Goal: Transaction & Acquisition: Purchase product/service

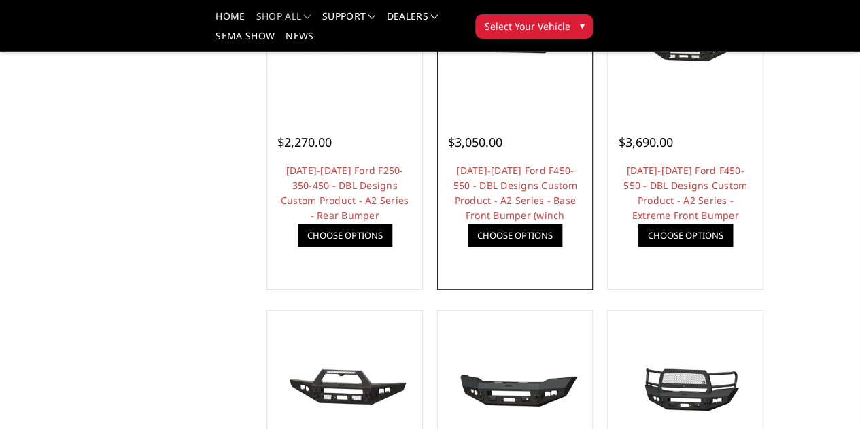
scroll to position [272, 0]
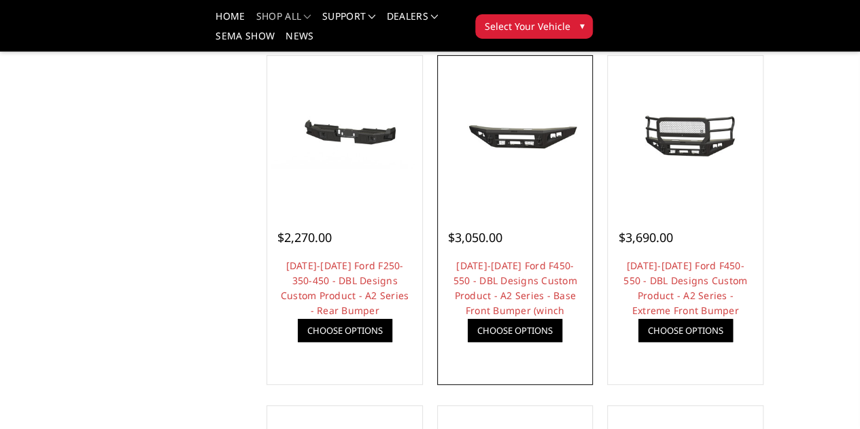
click at [502, 342] on link "Choose Options" at bounding box center [515, 330] width 94 height 23
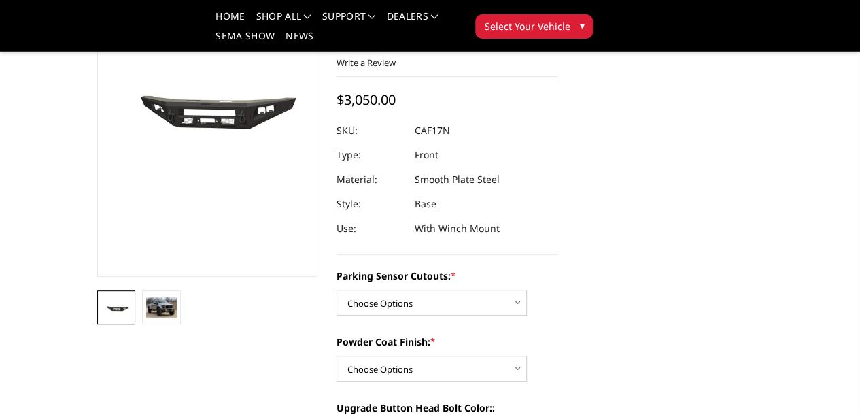
scroll to position [142, 0]
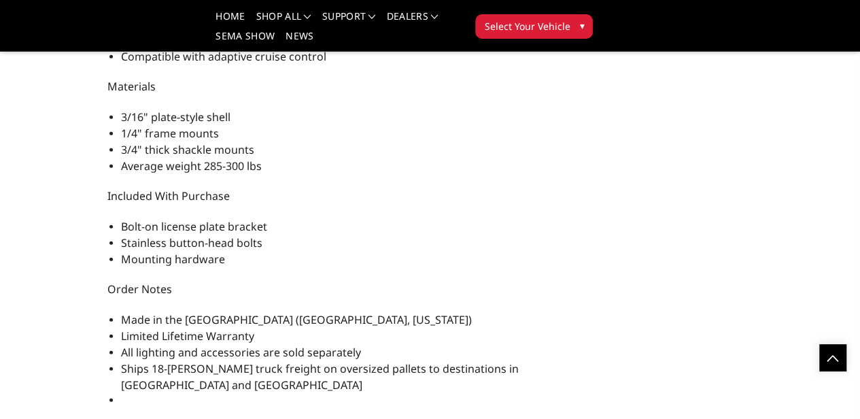
scroll to position [1623, 0]
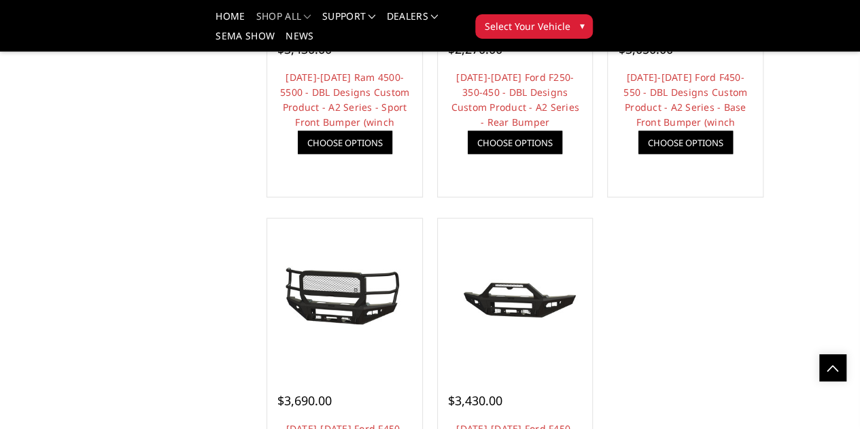
scroll to position [1159, 0]
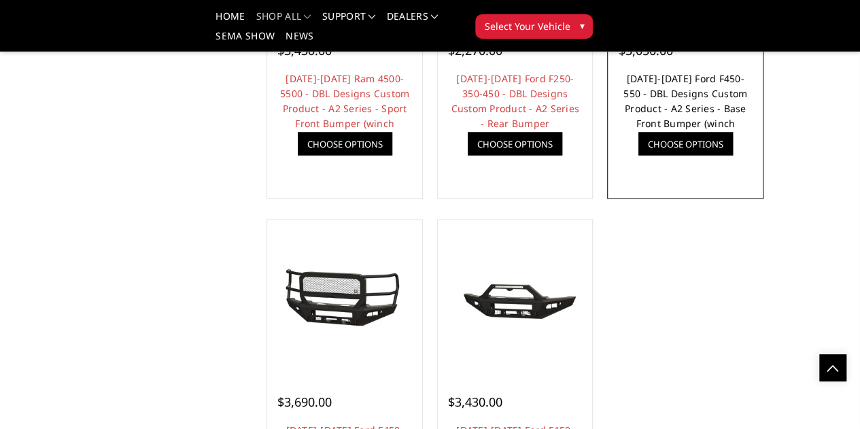
click at [727, 136] on link "2023-2025 Ford F450-550 - DBL Designs Custom Product - A2 Series - Base Front B…" at bounding box center [685, 108] width 124 height 73
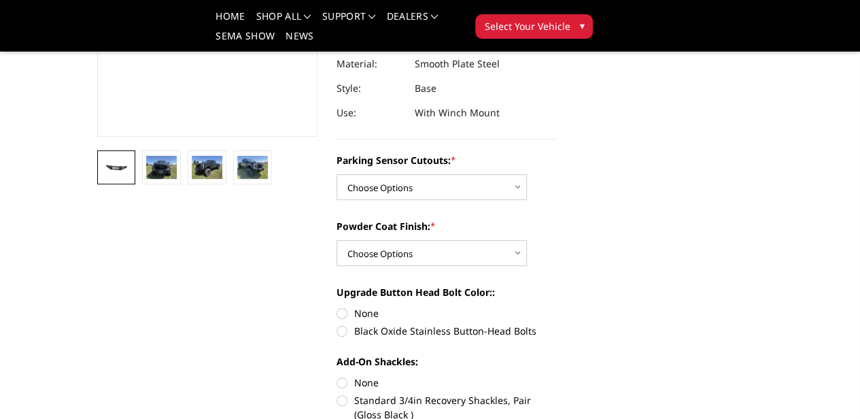
scroll to position [284, 0]
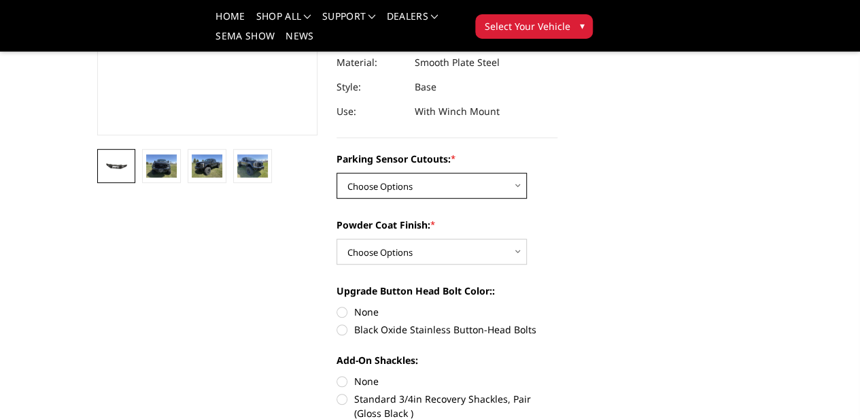
click at [489, 173] on select "Choose Options Yes - I have front parking sensors No - I do NOT have parking se…" at bounding box center [432, 186] width 190 height 26
select select "541"
click at [337, 173] on select "Choose Options Yes - I have front parking sensors No - I do NOT have parking se…" at bounding box center [432, 186] width 190 height 26
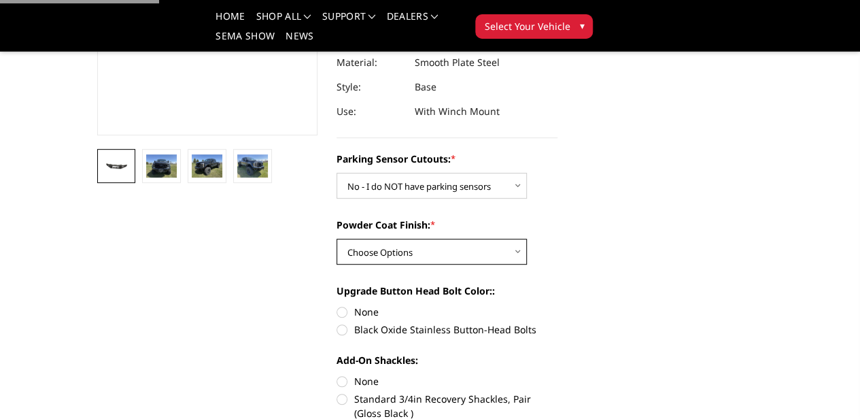
click at [458, 239] on select "Choose Options Bare metal (included) Texture Black Powder Coat" at bounding box center [432, 252] width 190 height 26
select select "520"
click at [337, 239] on select "Choose Options Bare metal (included) Texture Black Powder Coat" at bounding box center [432, 252] width 190 height 26
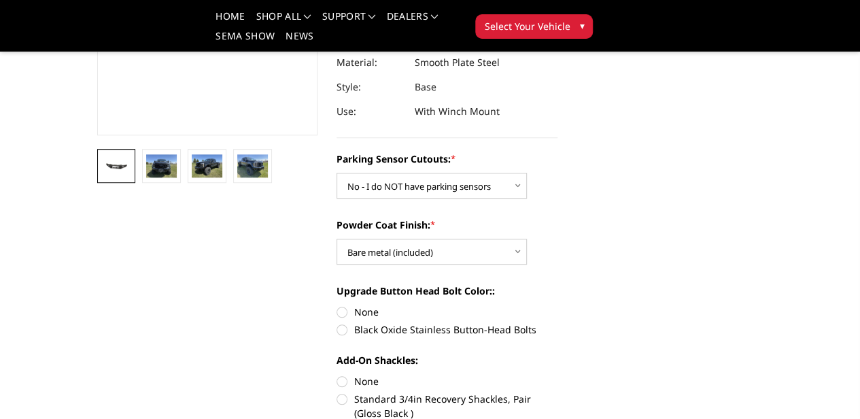
click at [377, 322] on label "Black Oxide Stainless Button-Head Bolts" at bounding box center [447, 329] width 221 height 14
click at [557, 305] on input "Black Oxide Stainless Button-Head Bolts" at bounding box center [557, 305] width 1 height 1
radio input "true"
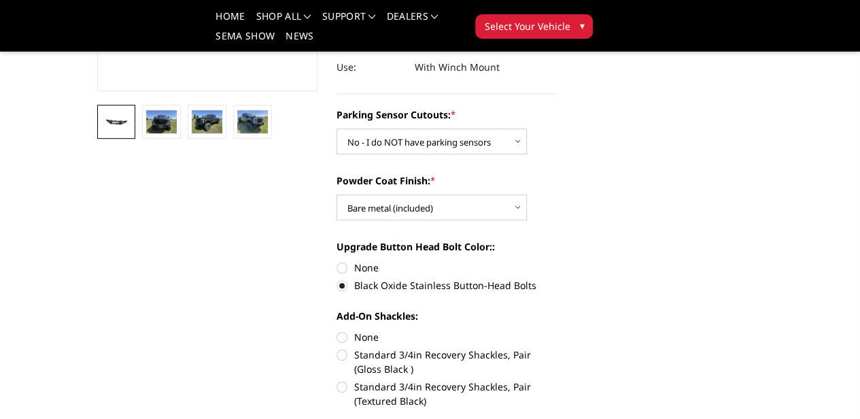
scroll to position [329, 0]
click at [366, 329] on label "None" at bounding box center [447, 336] width 221 height 14
click at [337, 329] on input "None" at bounding box center [337, 329] width 1 height 1
radio input "true"
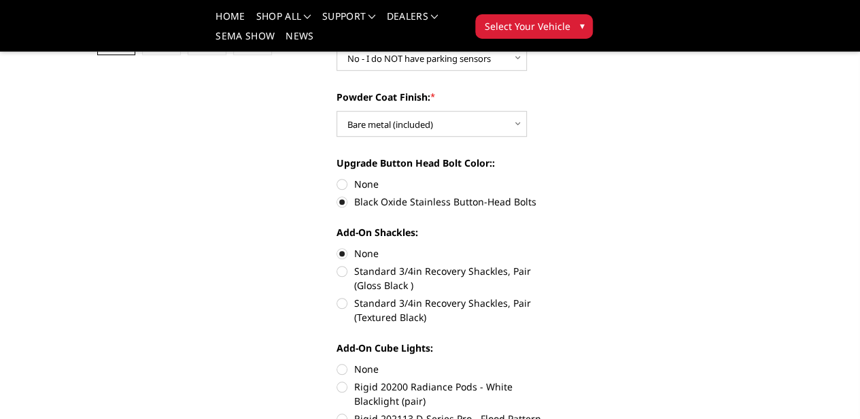
scroll to position [416, 0]
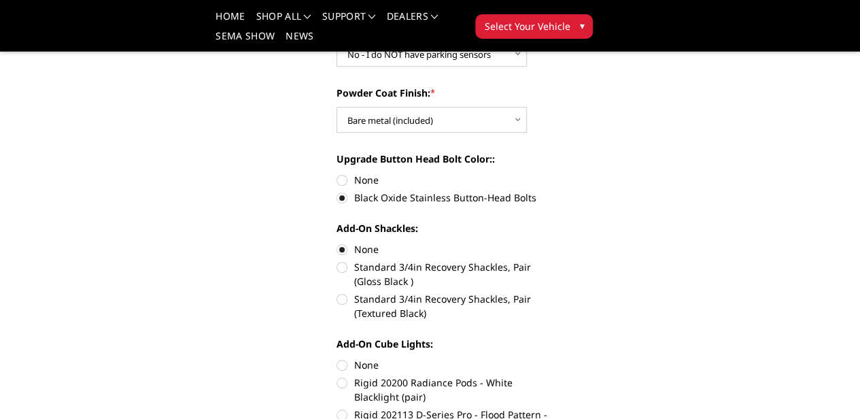
click at [557, 407] on input "Rigid 202113 D-Series Pro - Flood Pattern - Surface Mount (2 pair)" at bounding box center [557, 407] width 1 height 1
radio input "true"
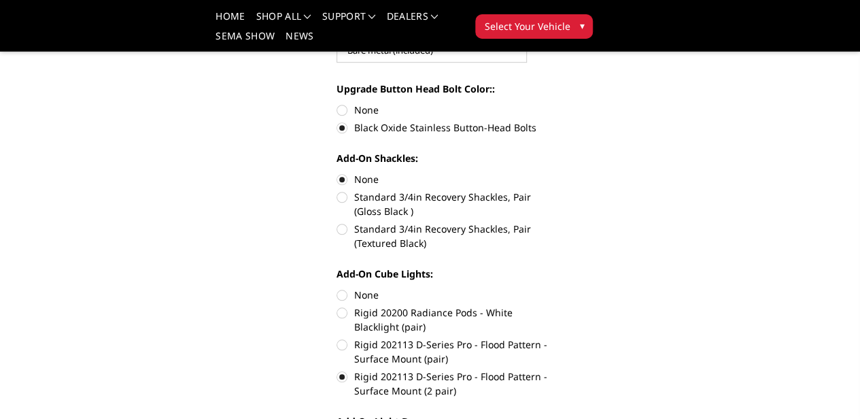
scroll to position [576, 0]
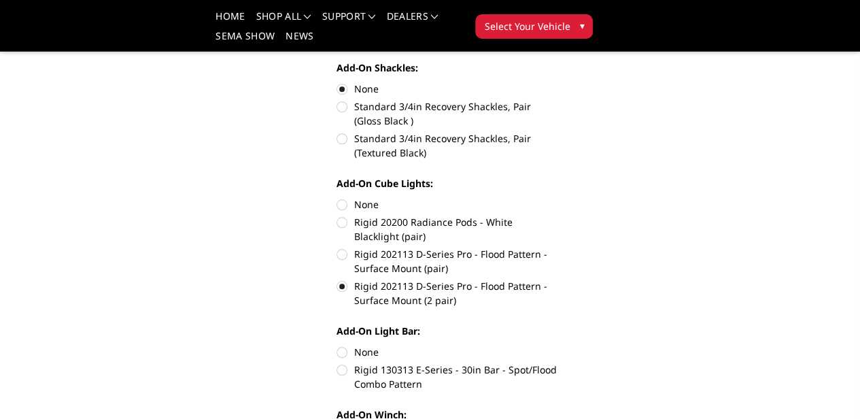
click at [392, 362] on label "Rigid 130313 E-Series - 30in Bar - Spot/Flood Combo Pattern" at bounding box center [447, 376] width 221 height 29
click at [557, 345] on input "Rigid 130313 E-Series - 30in Bar - Spot/Flood Combo Pattern" at bounding box center [557, 345] width 1 height 1
radio input "true"
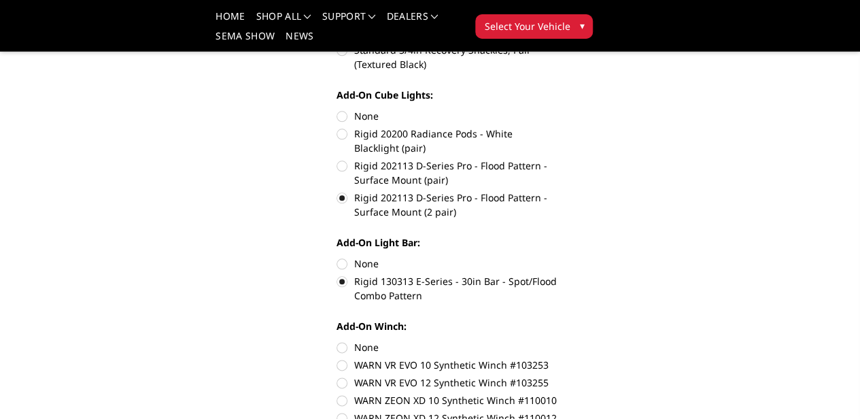
scroll to position [667, 0]
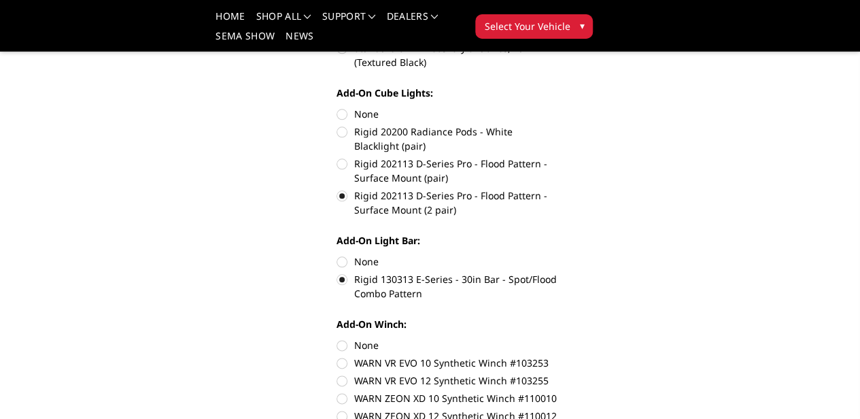
click at [360, 338] on label "None" at bounding box center [447, 345] width 221 height 14
click at [337, 338] on input "None" at bounding box center [337, 338] width 1 height 1
radio input "true"
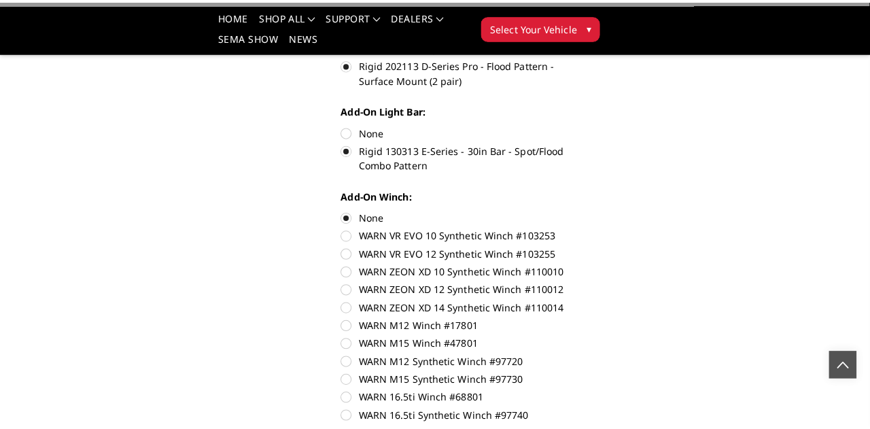
scroll to position [800, 0]
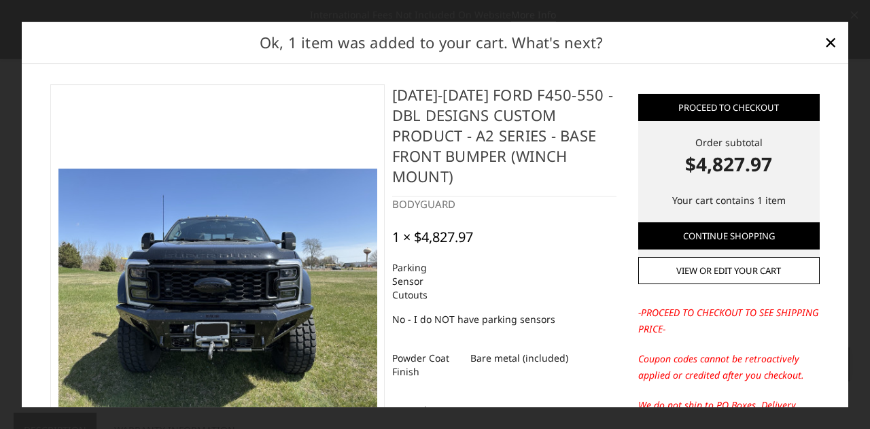
scroll to position [0, 0]
